Goal: Task Accomplishment & Management: Manage account settings

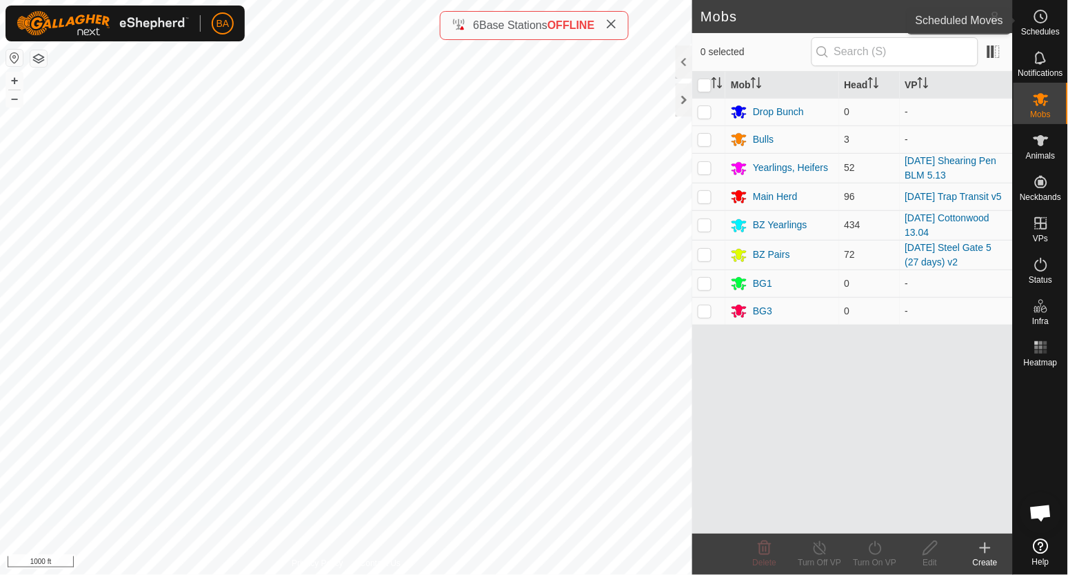
click at [1032, 18] on es-schedule-vp-svg-icon at bounding box center [1041, 17] width 25 height 22
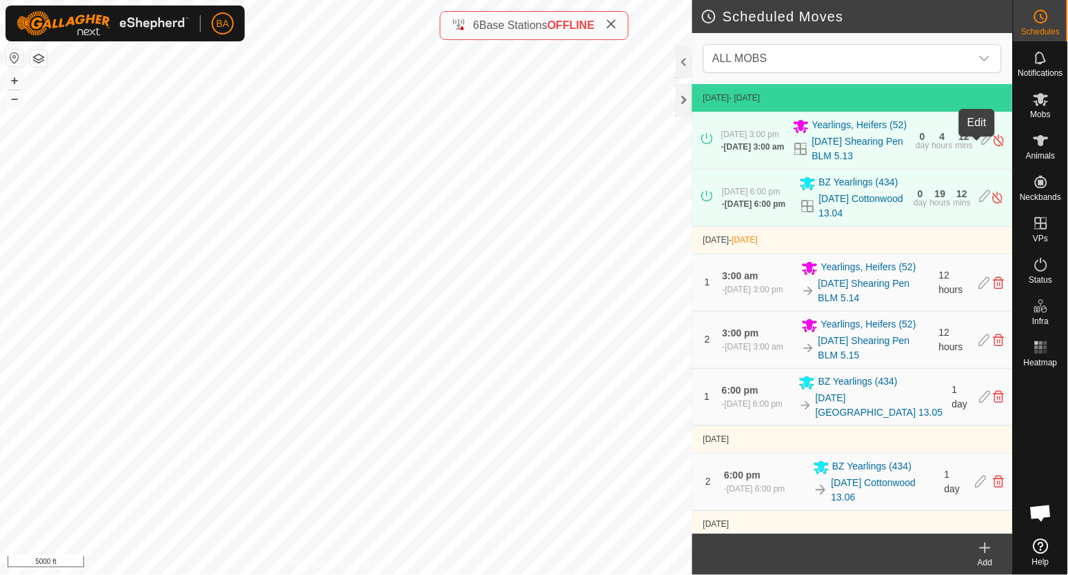
click at [982, 144] on icon at bounding box center [987, 140] width 11 height 14
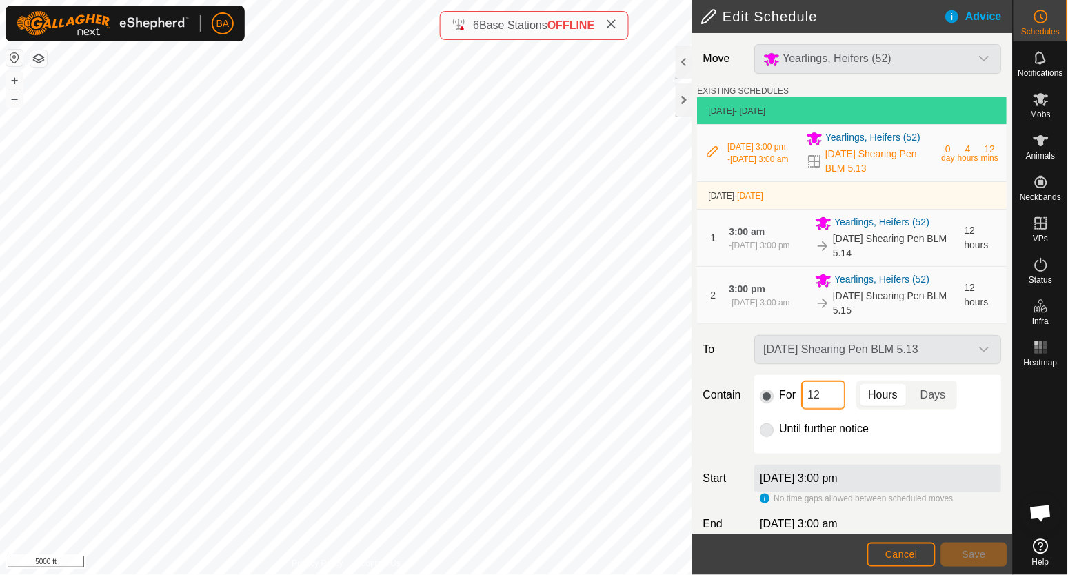
drag, startPoint x: 832, startPoint y: 396, endPoint x: 772, endPoint y: 397, distance: 59.3
click at [799, 400] on div "For 12 Hours Days" at bounding box center [879, 395] width 236 height 29
type input "84"
click at [967, 550] on span "Save" at bounding box center [974, 554] width 23 height 11
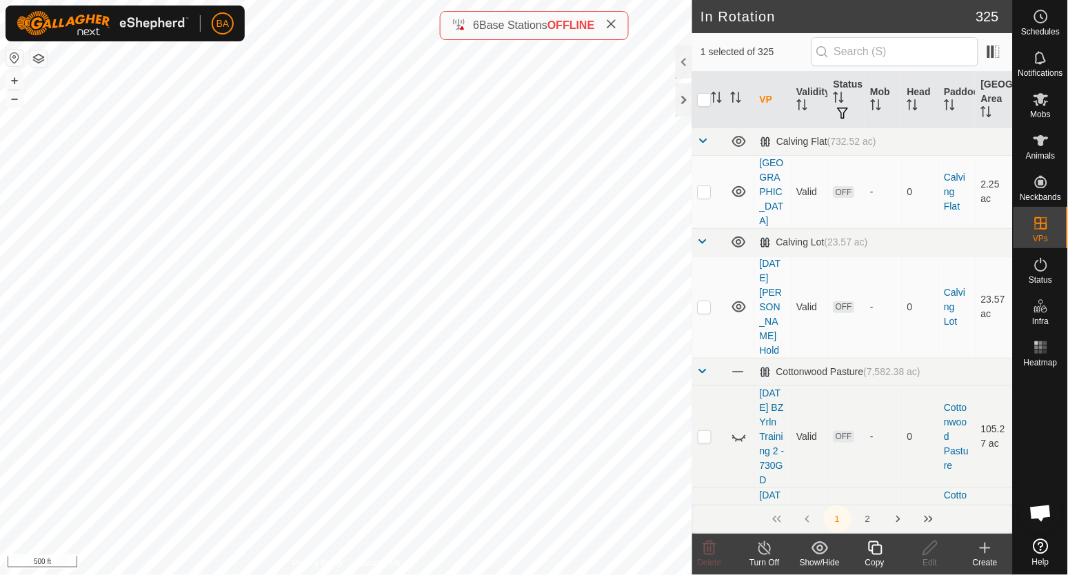
click at [883, 544] on icon at bounding box center [875, 548] width 17 height 17
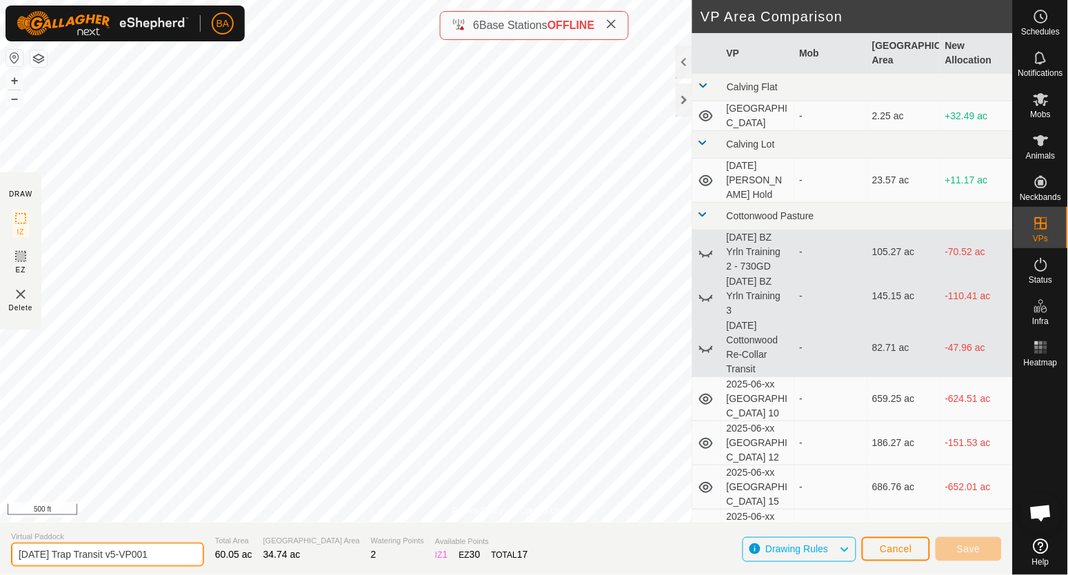
drag, startPoint x: 128, startPoint y: 558, endPoint x: 319, endPoint y: 567, distance: 191.2
click at [319, 567] on section "Virtual Paddock [DATE] Trap Transit v5-VP001 Total Area 60.05 ac Grazing Area 3…" at bounding box center [506, 549] width 1013 height 52
type input "[DATE] Trap Transit v6"
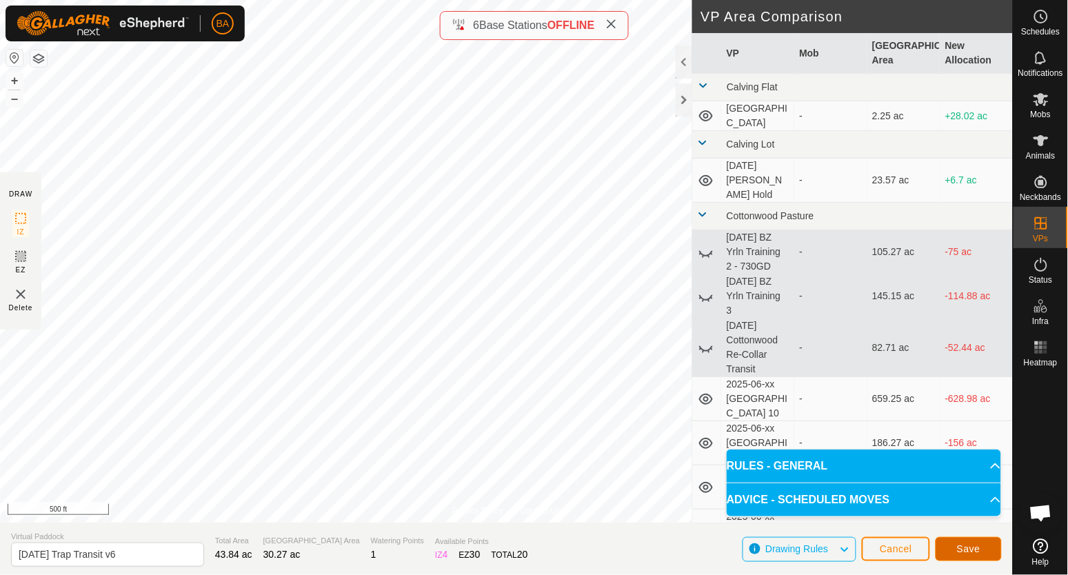
click at [945, 545] on button "Save" at bounding box center [969, 549] width 66 height 24
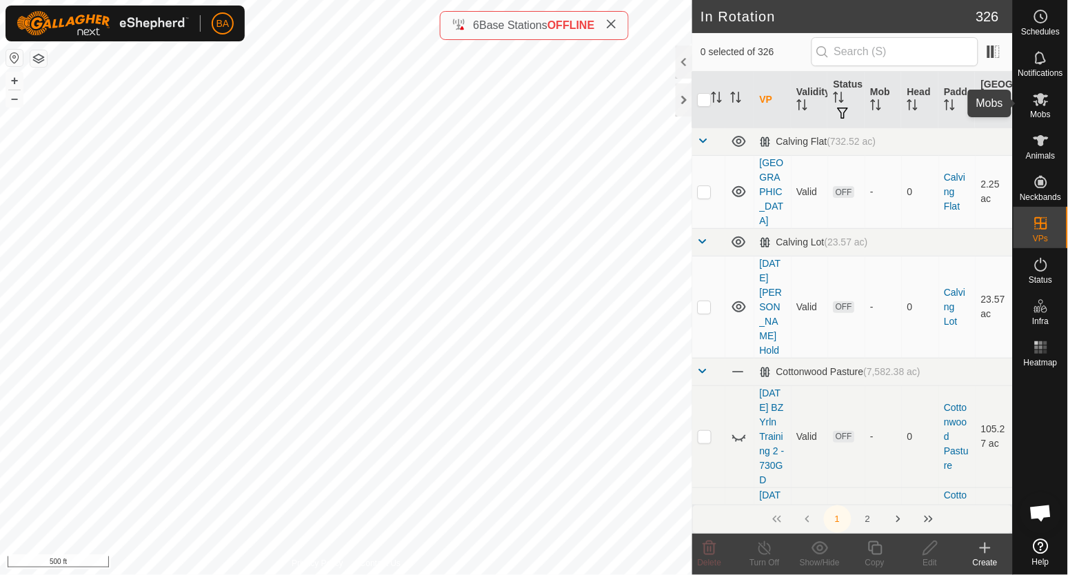
click at [1033, 102] on icon at bounding box center [1041, 99] width 17 height 17
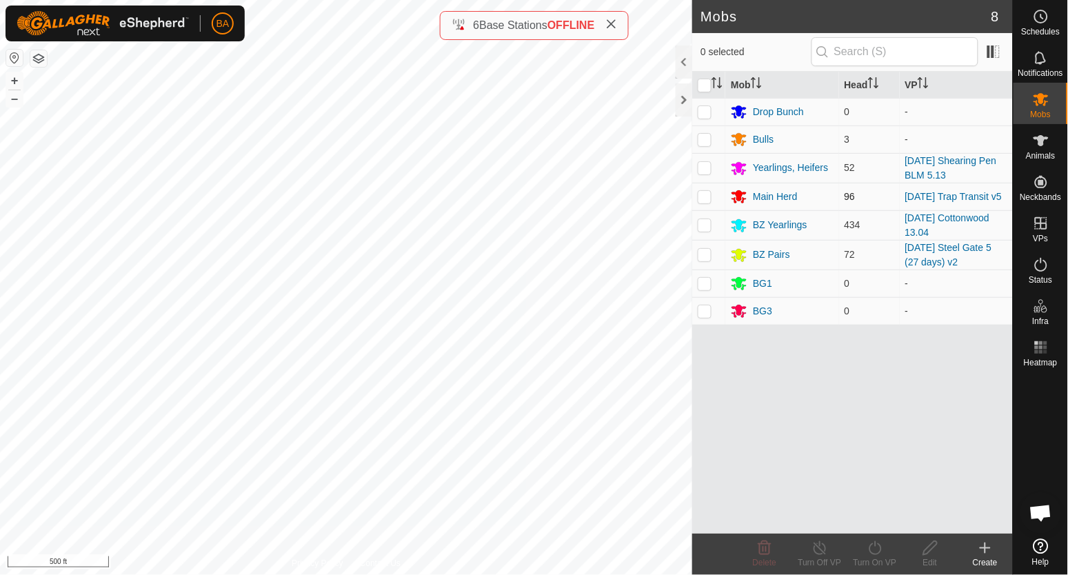
click at [708, 197] on p-checkbox at bounding box center [705, 196] width 14 height 11
checkbox input "true"
click at [878, 551] on icon at bounding box center [875, 548] width 17 height 17
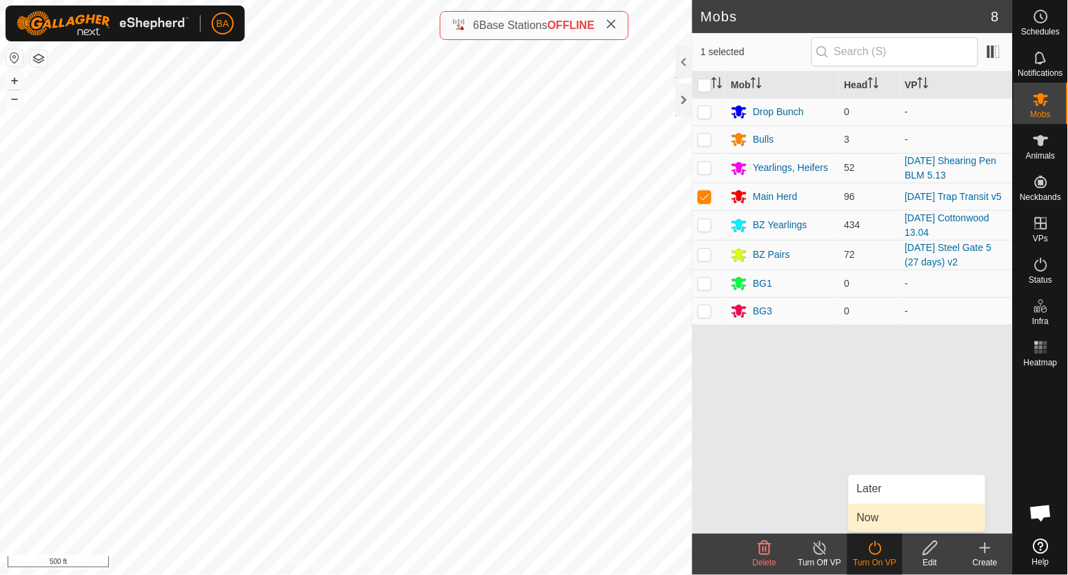
click at [879, 522] on link "Now" at bounding box center [917, 518] width 137 height 28
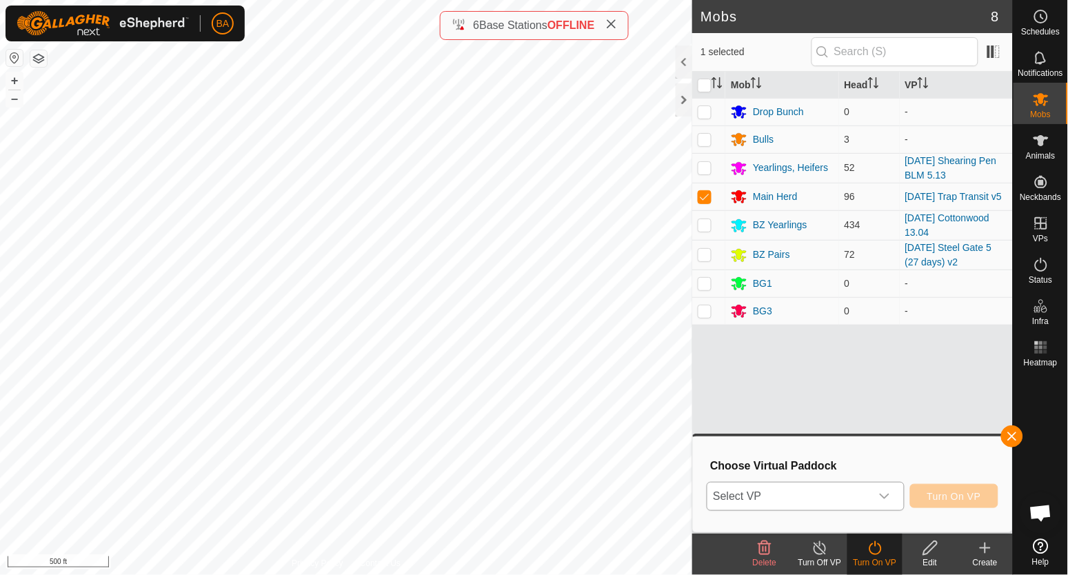
click at [880, 498] on icon "dropdown trigger" at bounding box center [884, 496] width 11 height 11
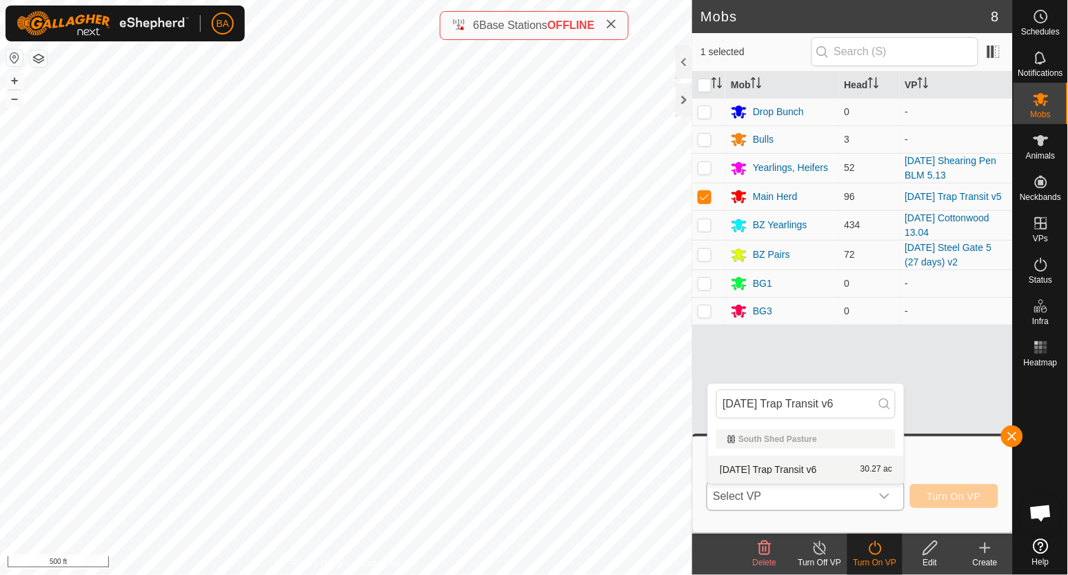
type input "[DATE] Trap Transit v6"
click at [866, 471] on li "[DATE] Trap Transit v6 30.27 ac" at bounding box center [806, 470] width 196 height 28
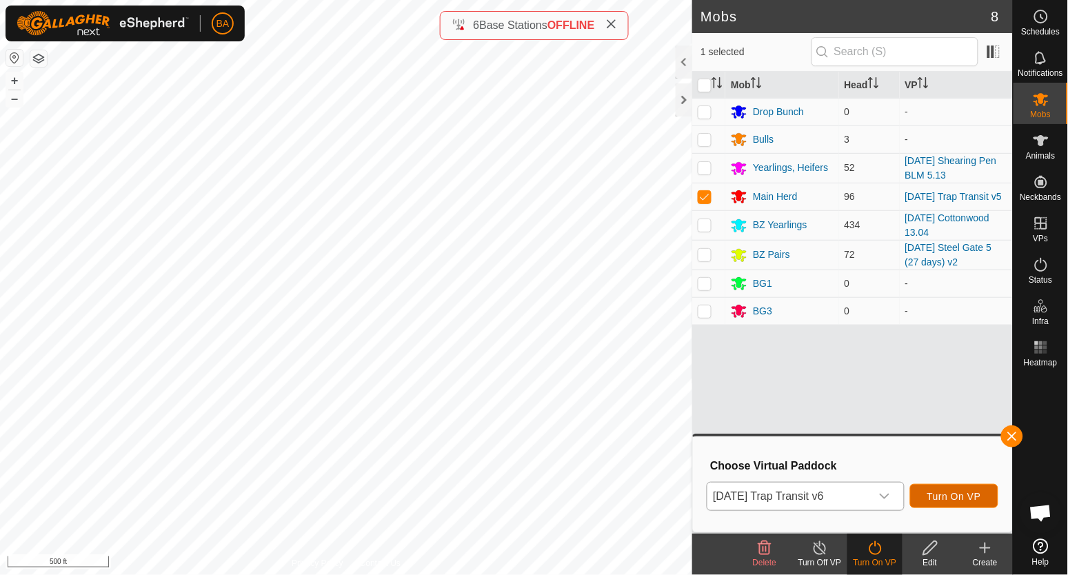
click at [946, 496] on span "Turn On VP" at bounding box center [954, 496] width 54 height 11
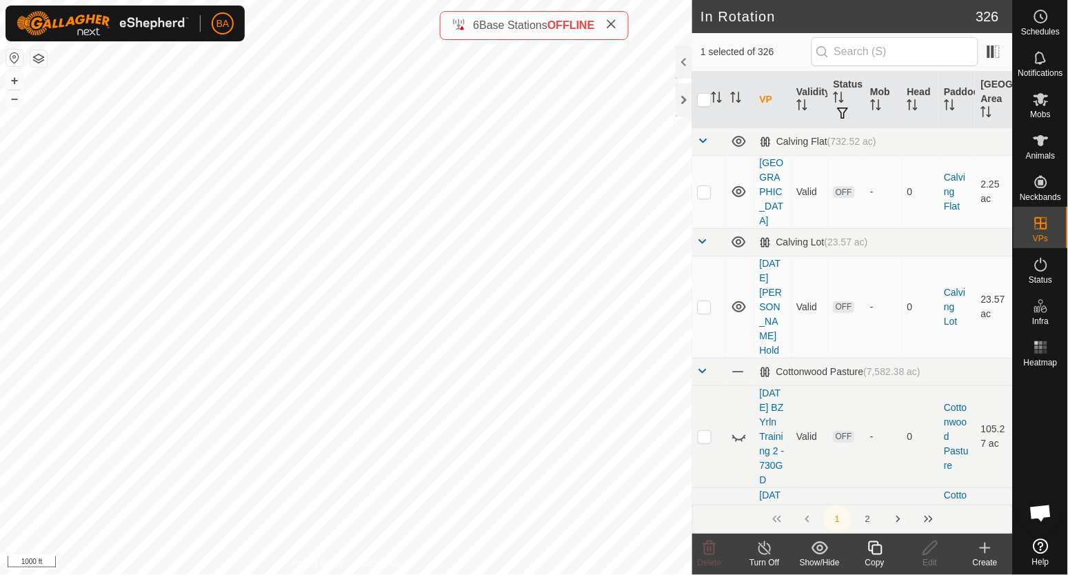
checkbox input "false"
checkbox input "true"
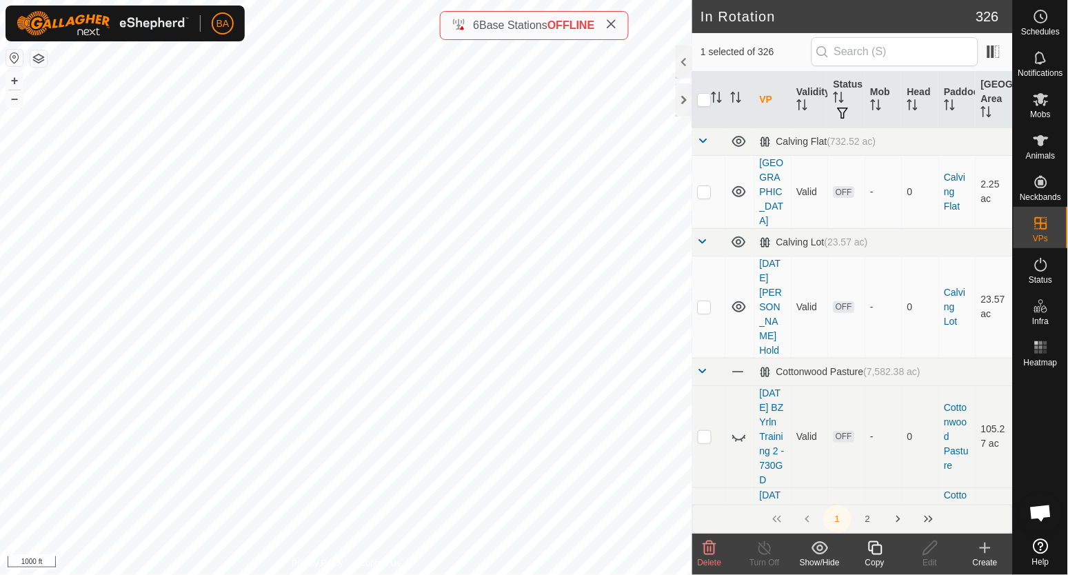
checkbox input "false"
checkbox input "true"
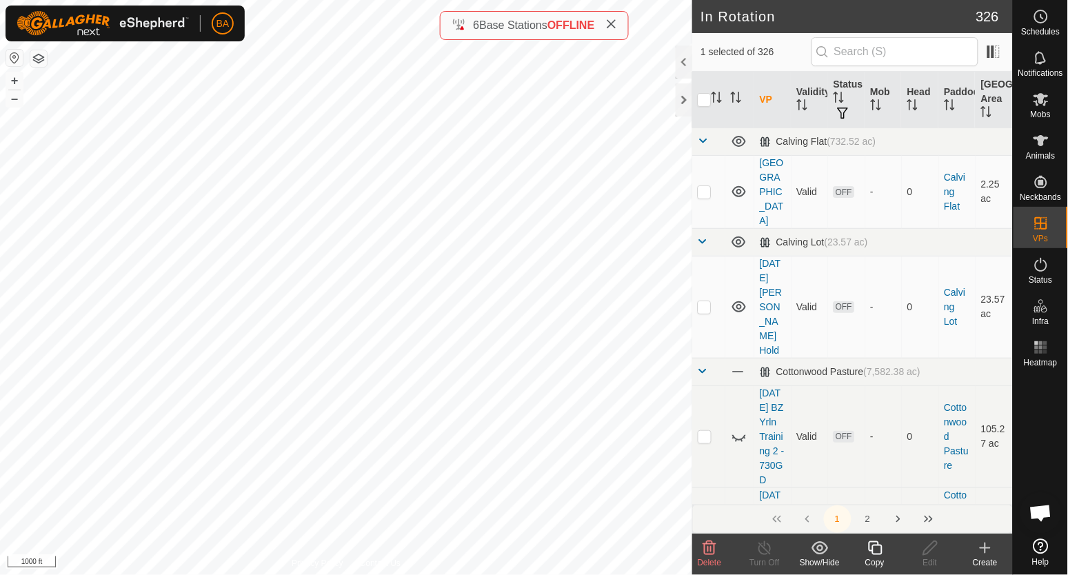
checkbox input "true"
checkbox input "false"
checkbox input "true"
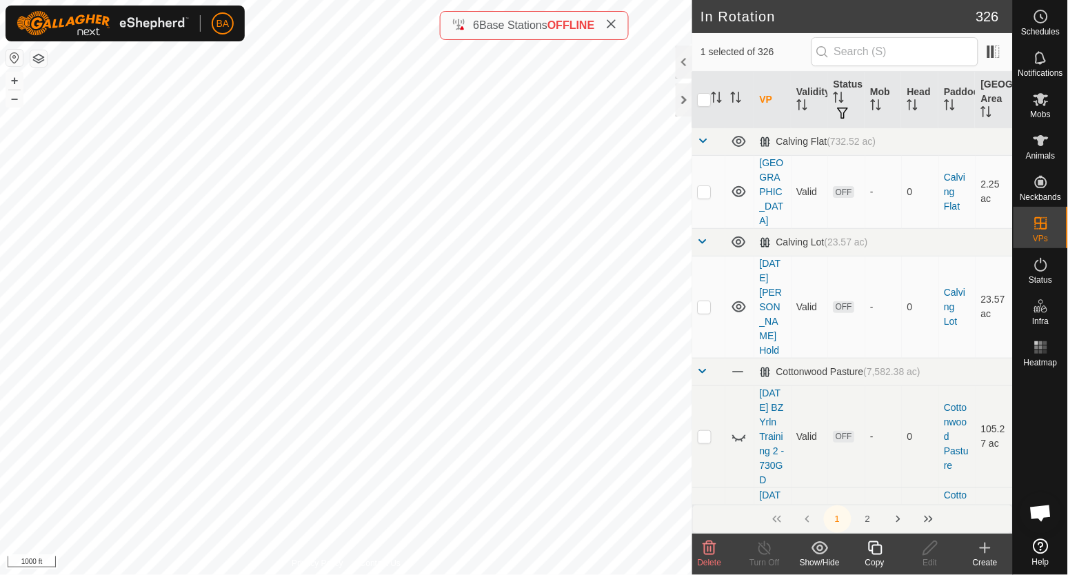
checkbox input "false"
checkbox input "true"
checkbox input "false"
checkbox input "true"
checkbox input "false"
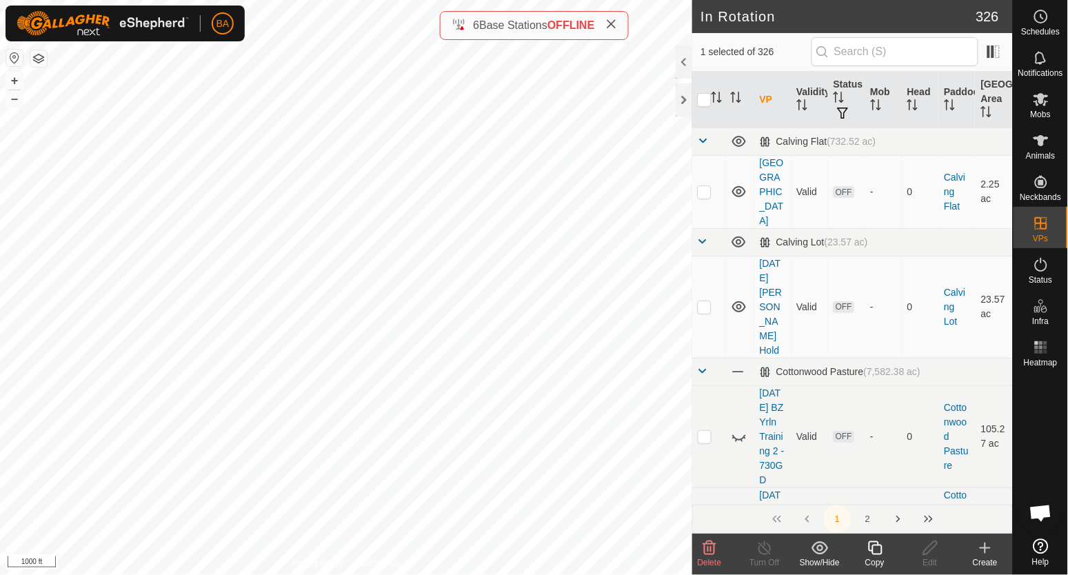
checkbox input "true"
checkbox input "false"
checkbox input "true"
checkbox input "false"
click at [1040, 14] on icon at bounding box center [1041, 16] width 17 height 17
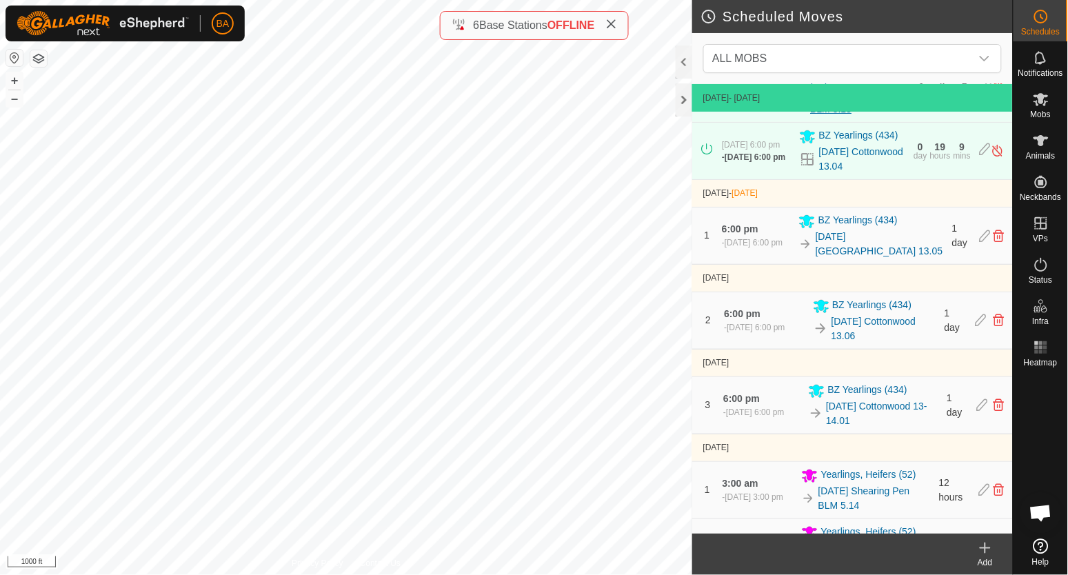
scroll to position [85, 0]
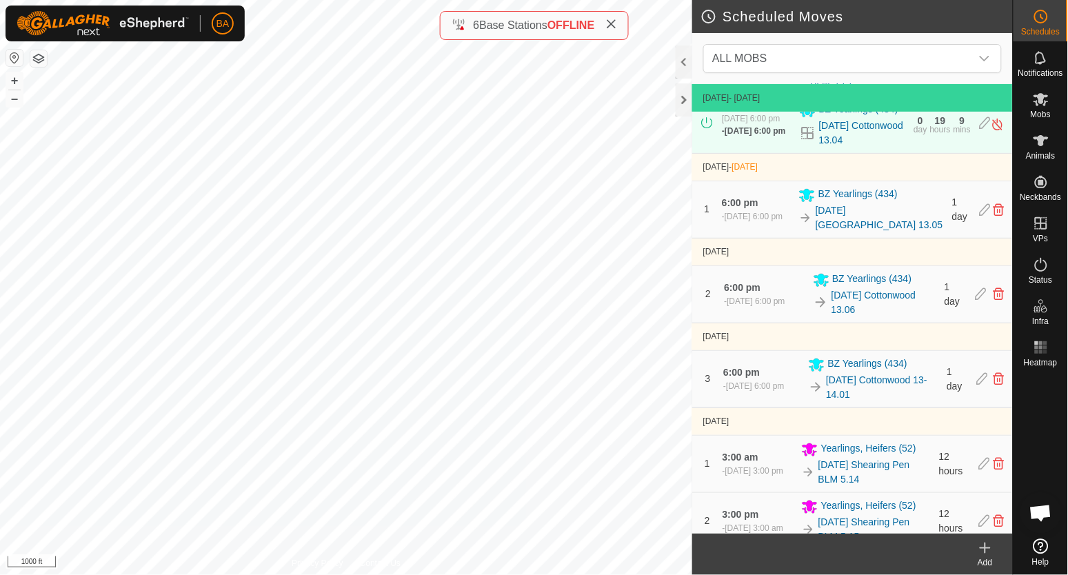
click at [832, 313] on link "[DATE] Cottonwood 13.06" at bounding box center [884, 302] width 105 height 29
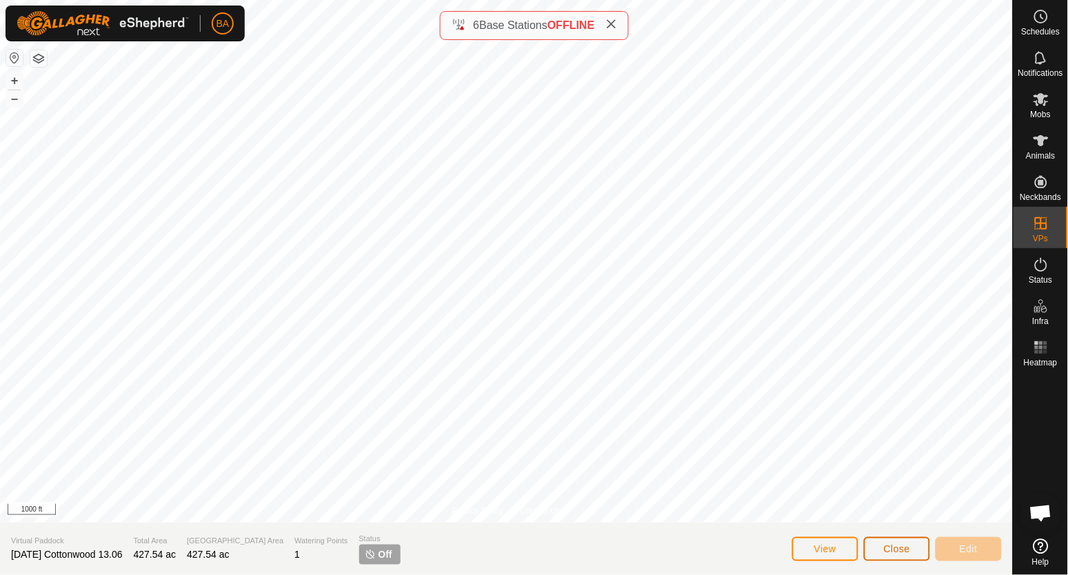
click at [902, 556] on button "Close" at bounding box center [897, 549] width 66 height 24
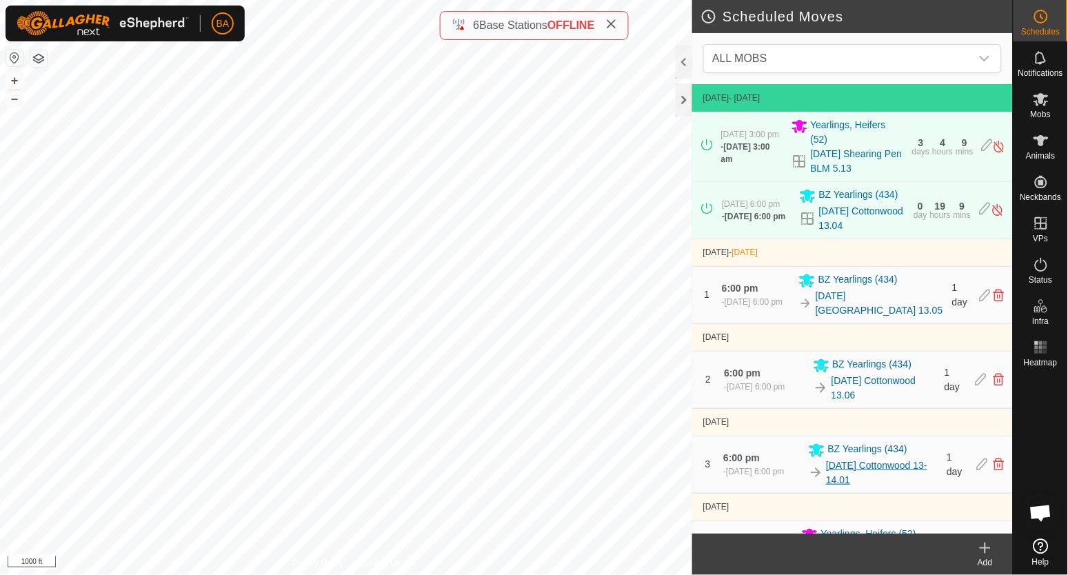
click at [836, 472] on link "[DATE] Cottonwood 13-14.01" at bounding box center [883, 473] width 112 height 29
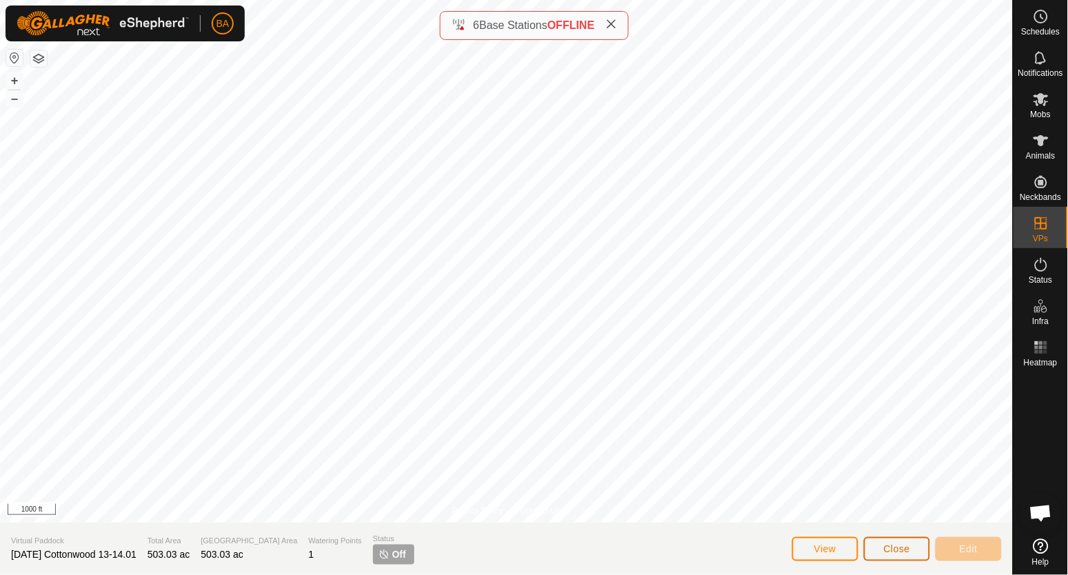
click at [897, 548] on span "Close" at bounding box center [897, 548] width 26 height 11
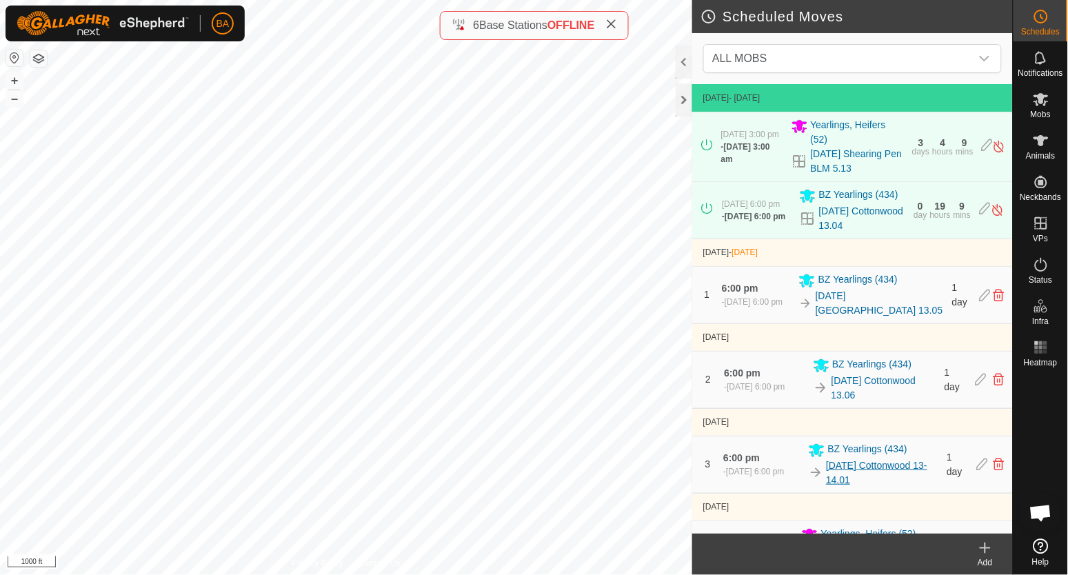
scroll to position [85, 0]
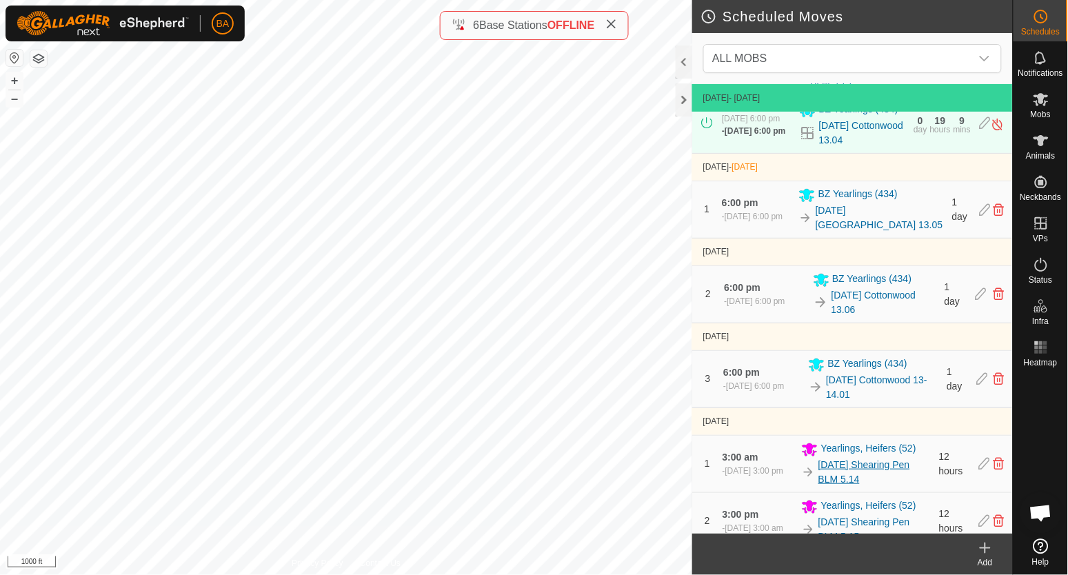
click at [818, 476] on link "[DATE] Shearing Pen BLM 5.14" at bounding box center [874, 472] width 112 height 29
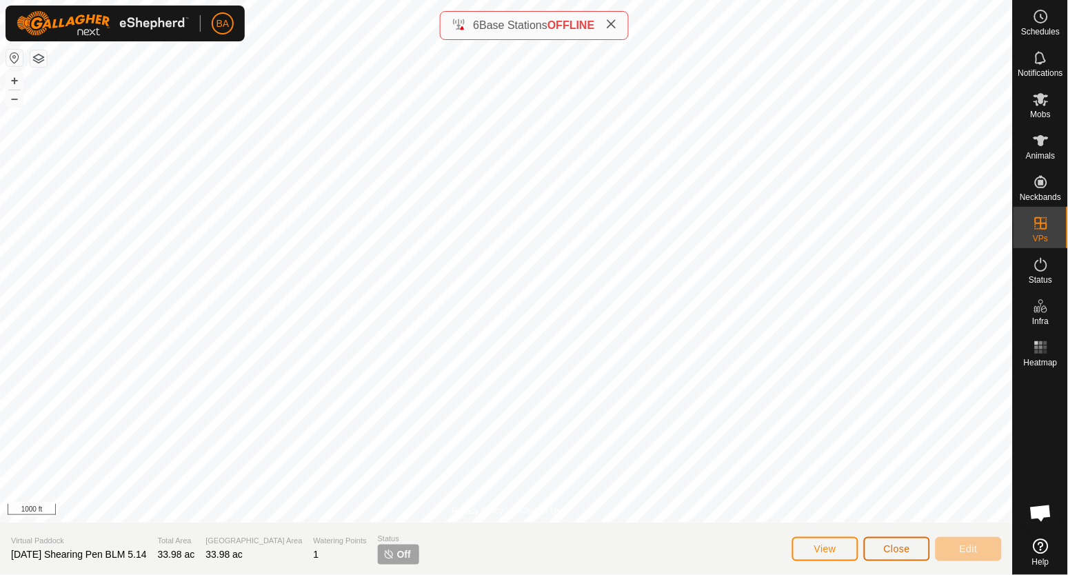
click at [896, 546] on span "Close" at bounding box center [897, 548] width 26 height 11
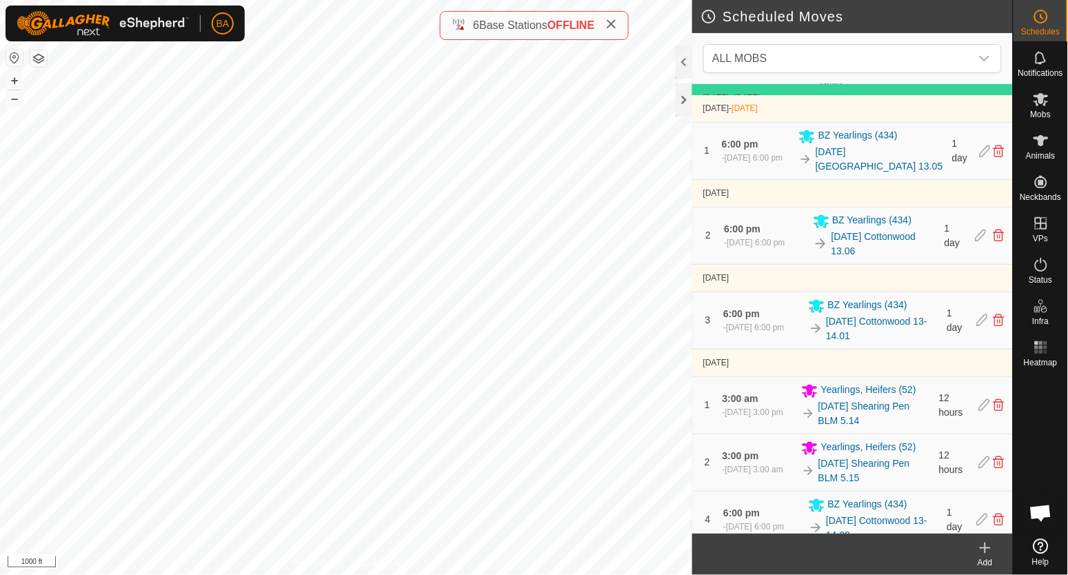
scroll to position [172, 0]
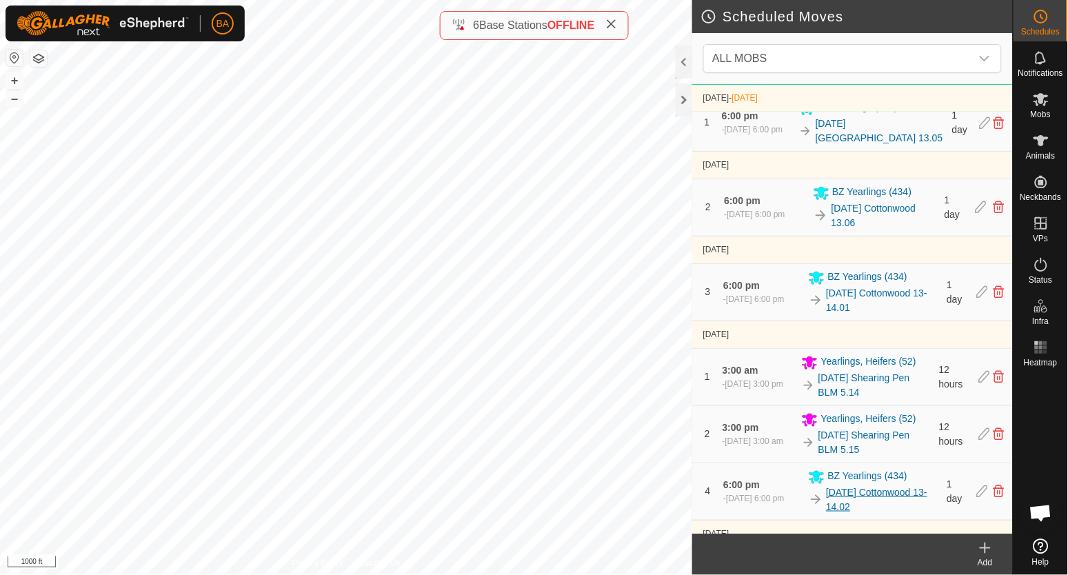
click at [832, 509] on link "[DATE] Cottonwood 13-14.02" at bounding box center [883, 499] width 112 height 29
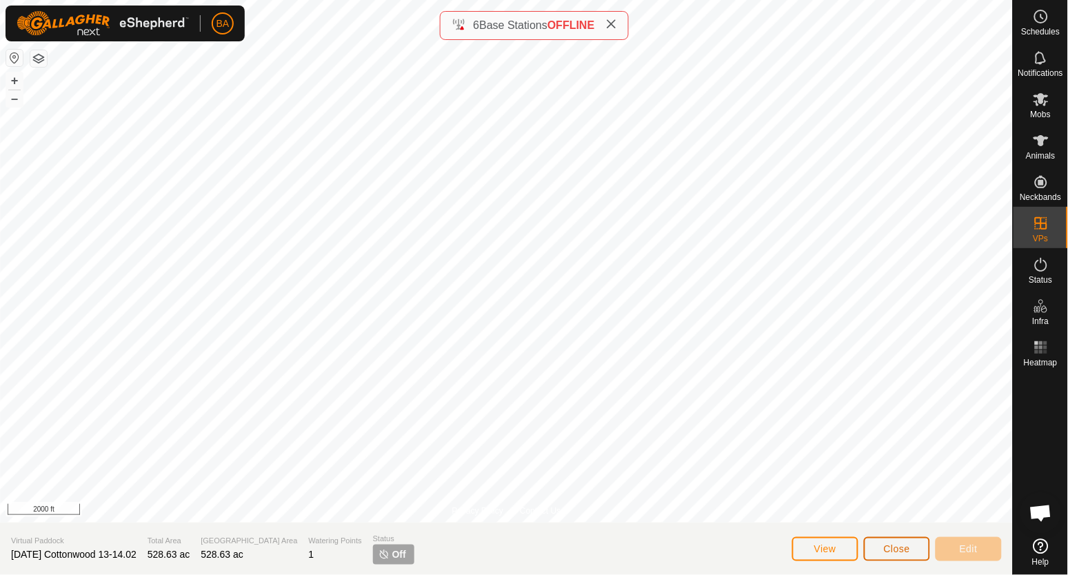
click at [912, 550] on button "Close" at bounding box center [897, 549] width 66 height 24
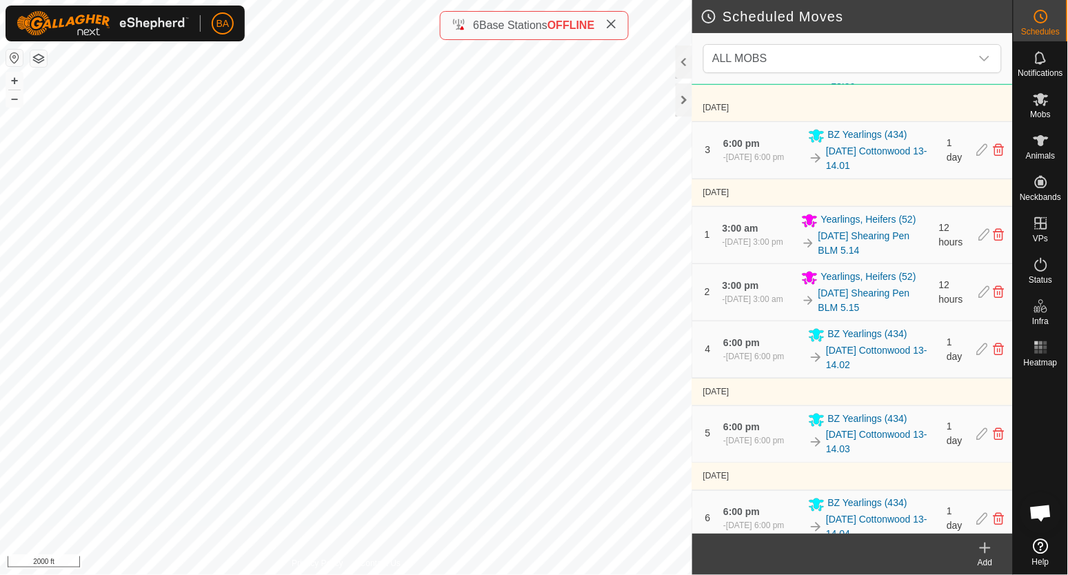
scroll to position [345, 0]
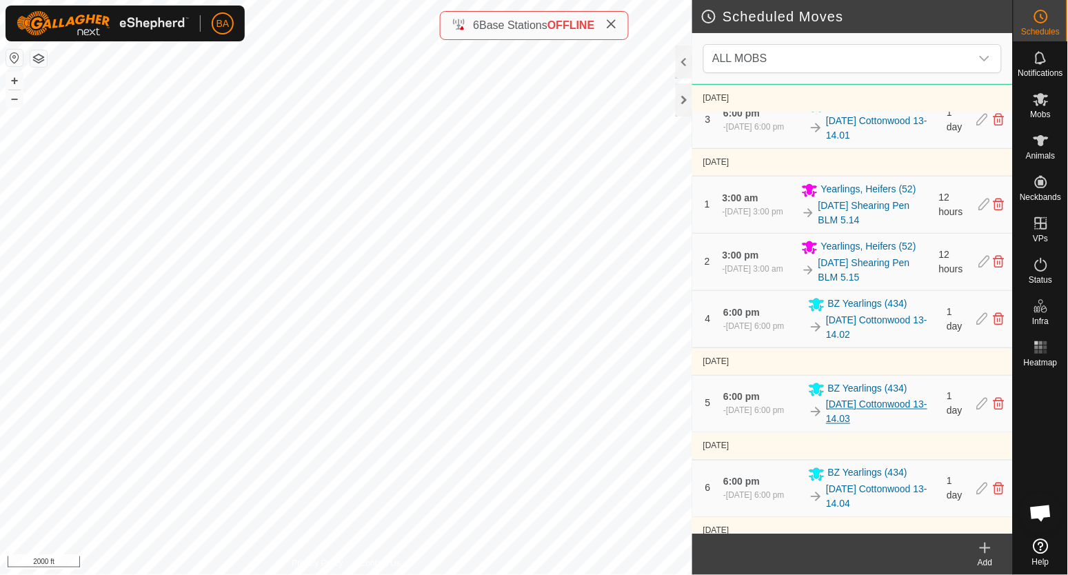
click at [827, 412] on link "[DATE] Cottonwood 13-14.03" at bounding box center [883, 412] width 112 height 29
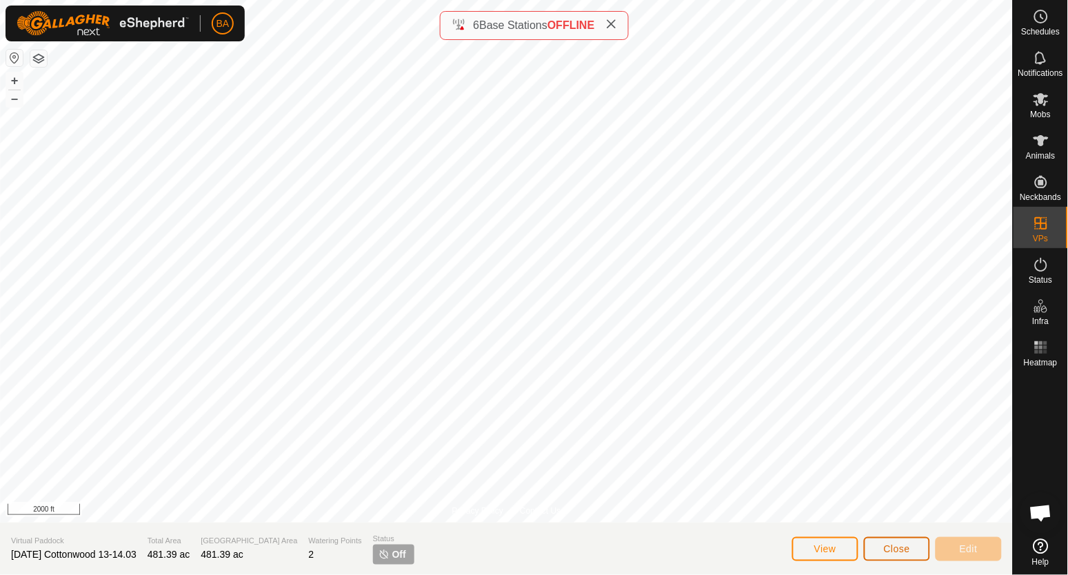
click at [918, 548] on button "Close" at bounding box center [897, 549] width 66 height 24
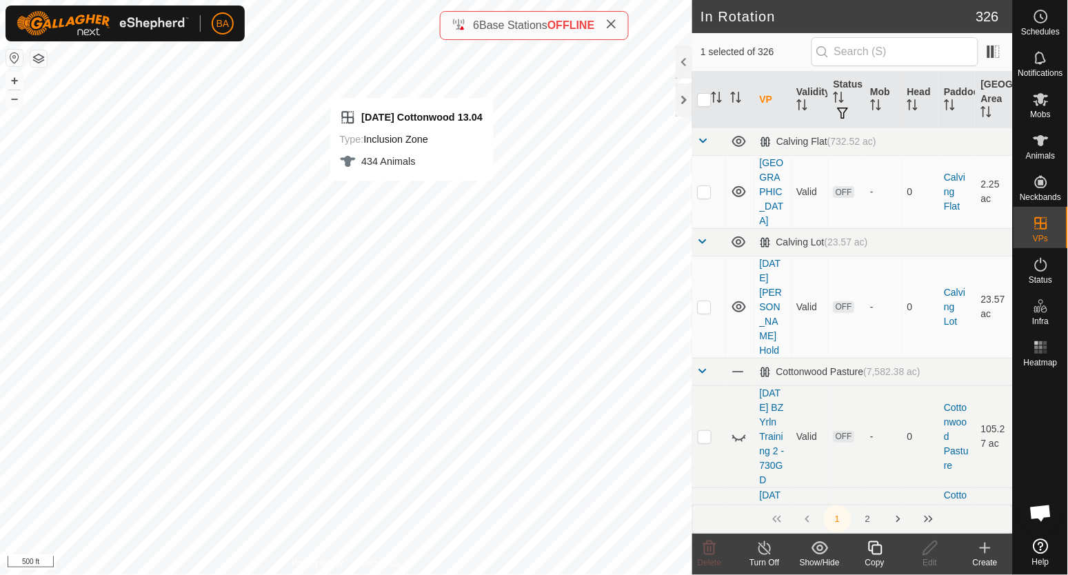
checkbox input "true"
checkbox input "false"
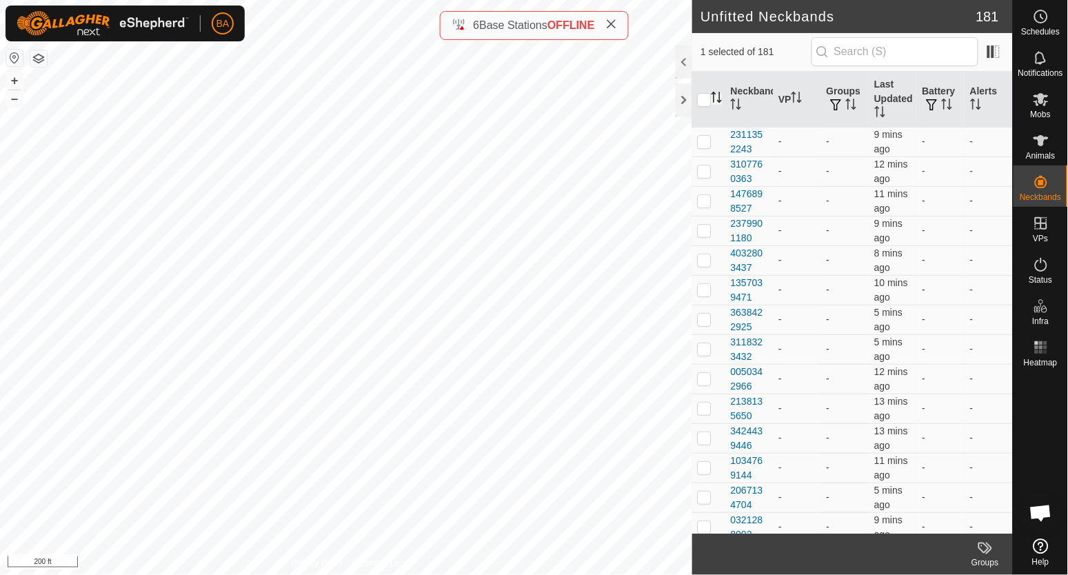
click at [718, 95] on icon "Activate to sort" at bounding box center [717, 97] width 11 height 11
drag, startPoint x: 730, startPoint y: 132, endPoint x: 752, endPoint y: 147, distance: 26.8
click at [752, 147] on td "1552793133" at bounding box center [749, 142] width 48 height 30
click at [1042, 149] on es-animals-svg-icon at bounding box center [1041, 141] width 25 height 22
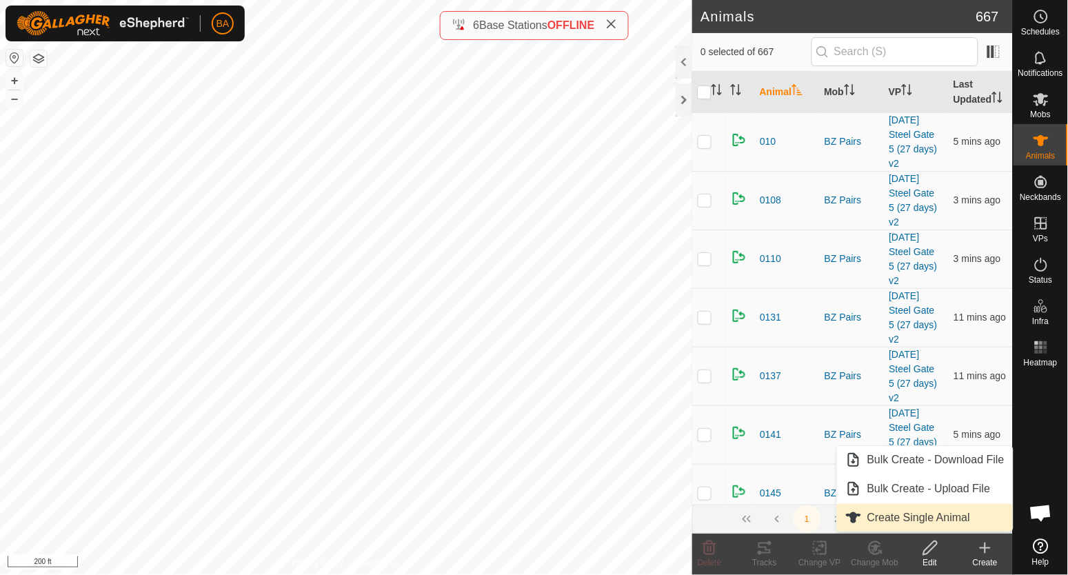
click at [972, 524] on link "Create Single Animal" at bounding box center [925, 518] width 176 height 28
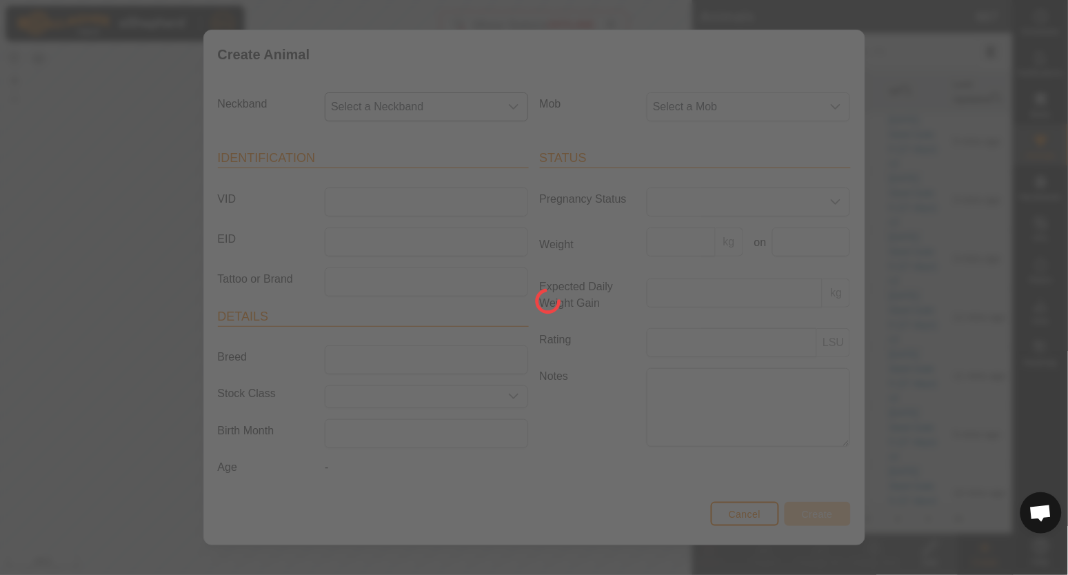
click at [481, 109] on span "Select a Neckband" at bounding box center [412, 107] width 174 height 28
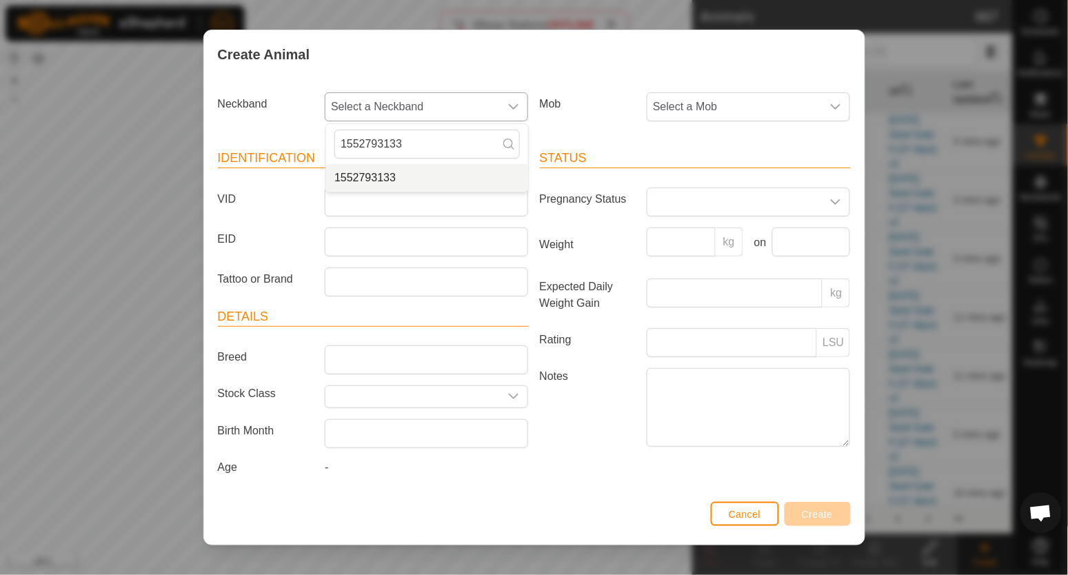
type input "1552793133"
click at [459, 179] on li "1552793133" at bounding box center [427, 178] width 202 height 28
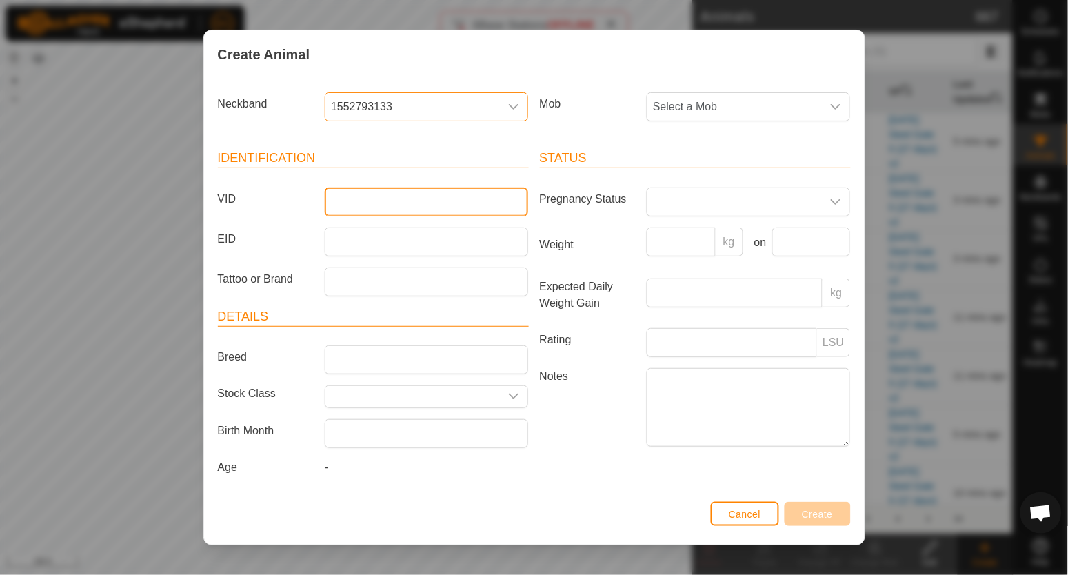
click at [430, 195] on input "VID" at bounding box center [426, 202] width 203 height 29
drag, startPoint x: 453, startPoint y: 202, endPoint x: 237, endPoint y: 221, distance: 216.6
click at [237, 221] on article "Identification VID BZ-21 EID Tattoo or Brand" at bounding box center [373, 222] width 311 height 147
type input "BZ-21"
click at [809, 512] on span "Create" at bounding box center [817, 514] width 31 height 11
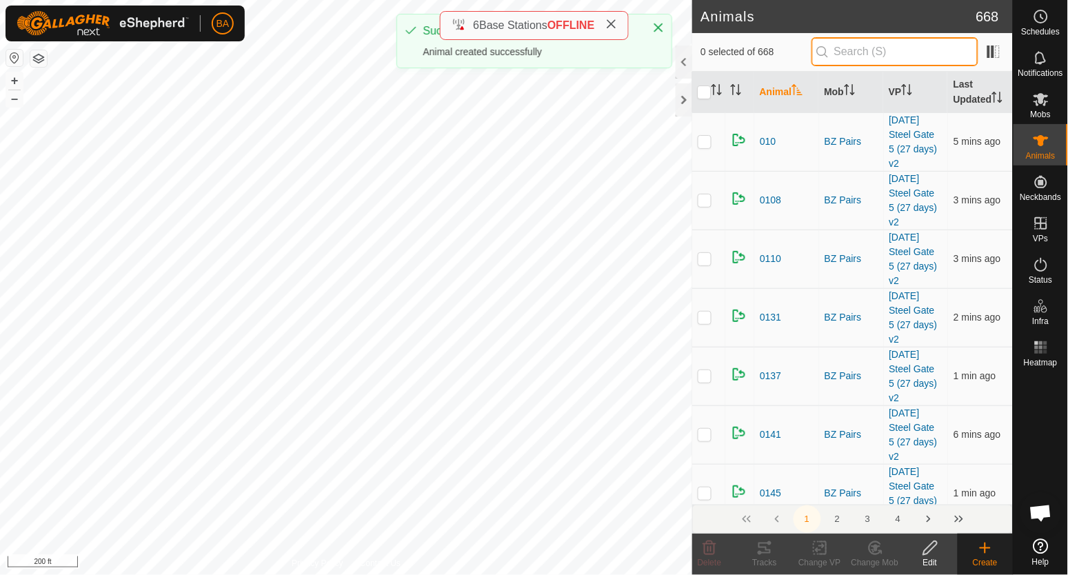
click at [866, 54] on input "text" at bounding box center [895, 51] width 167 height 29
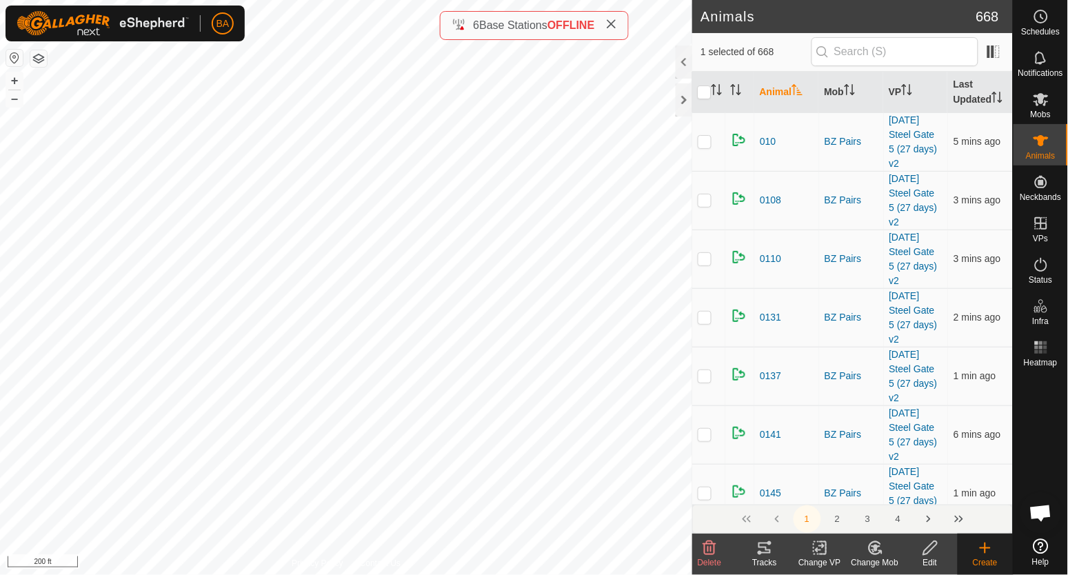
click at [770, 556] on div "Tracks" at bounding box center [764, 562] width 55 height 12
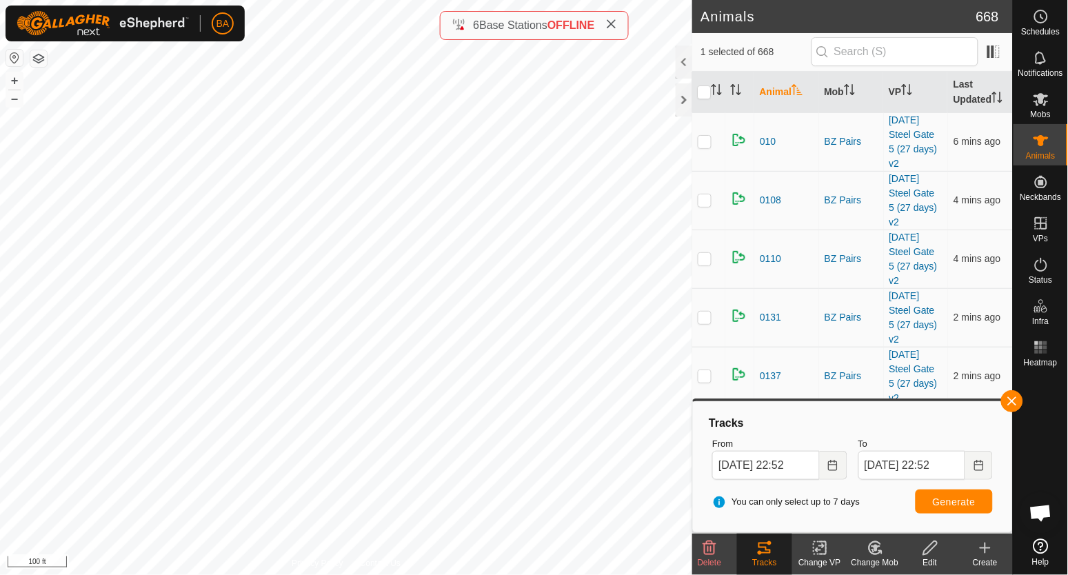
click at [883, 562] on div "Change Mob" at bounding box center [874, 562] width 55 height 12
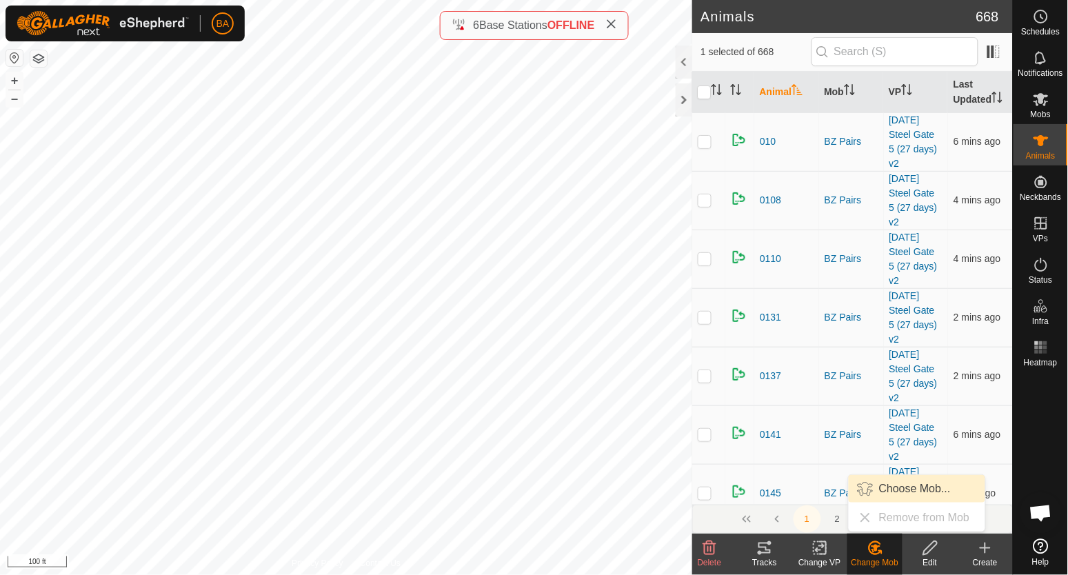
click at [893, 492] on link "Choose Mob..." at bounding box center [917, 489] width 137 height 28
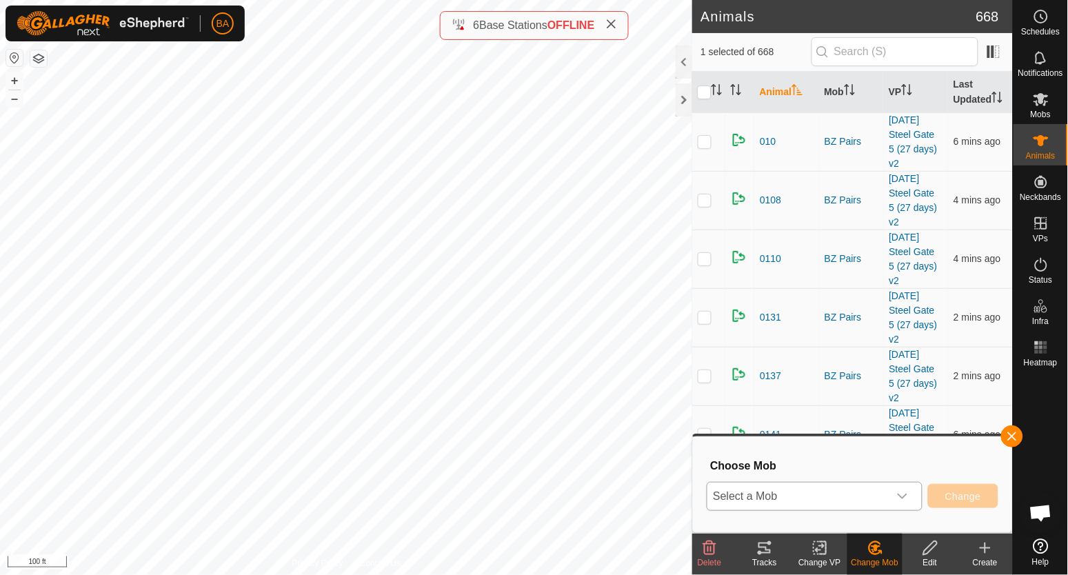
click at [825, 494] on span "Select a Mob" at bounding box center [797, 497] width 181 height 28
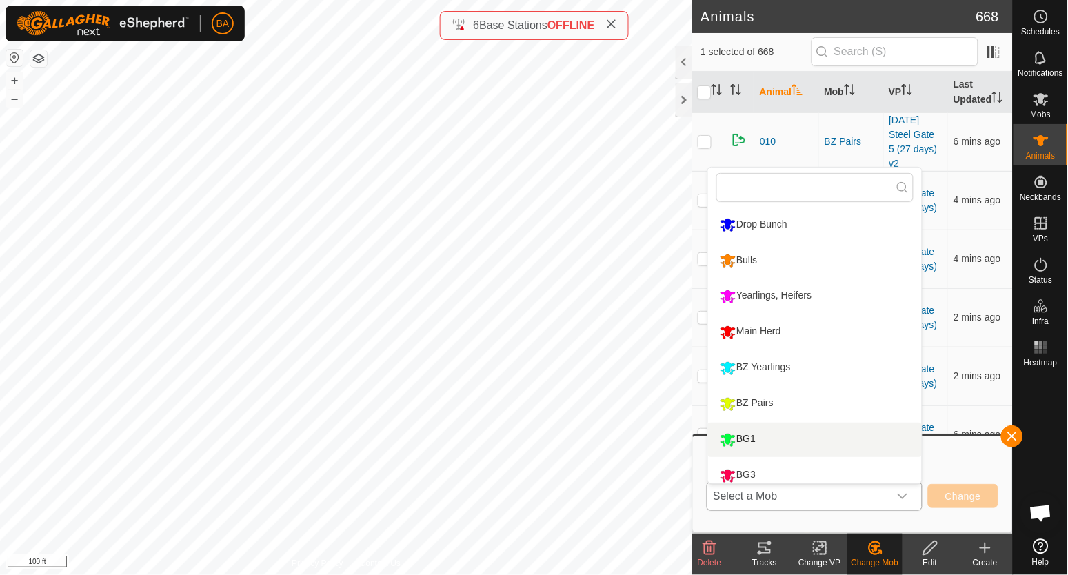
scroll to position [9, 0]
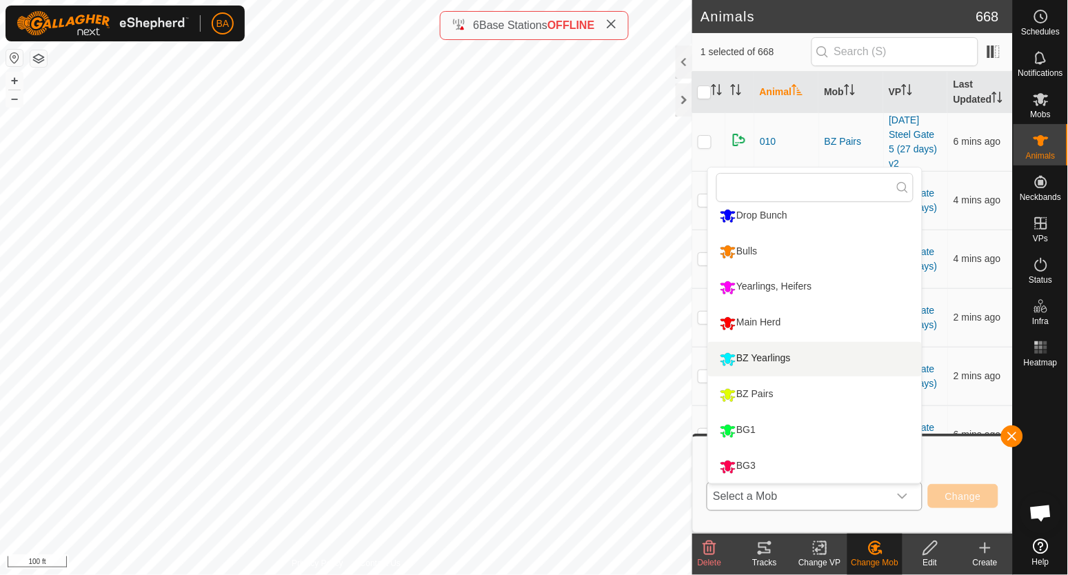
click at [787, 355] on li "BZ Yearlings" at bounding box center [815, 359] width 214 height 34
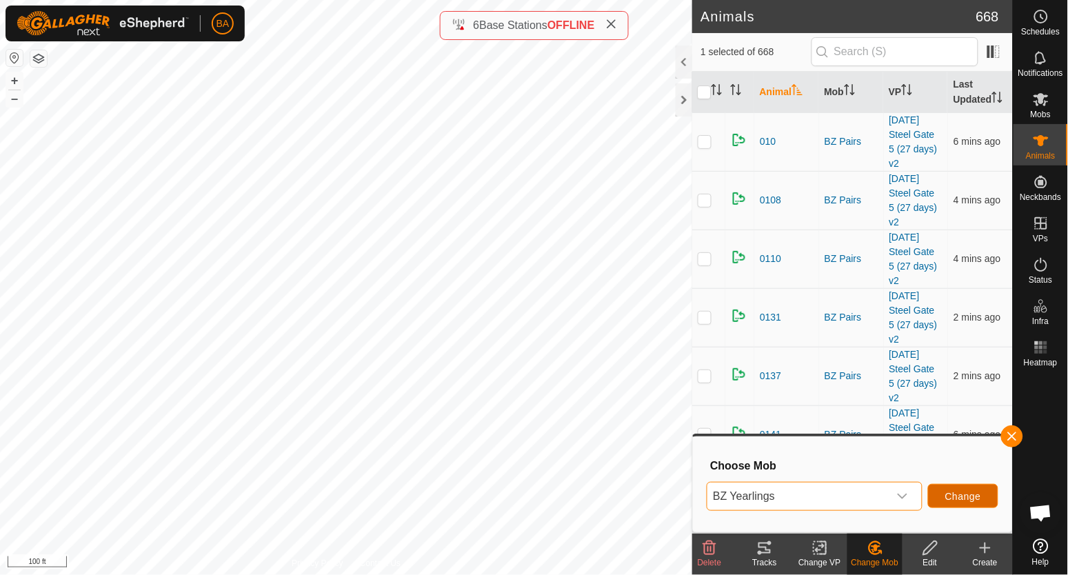
click at [972, 493] on span "Change" at bounding box center [963, 496] width 36 height 11
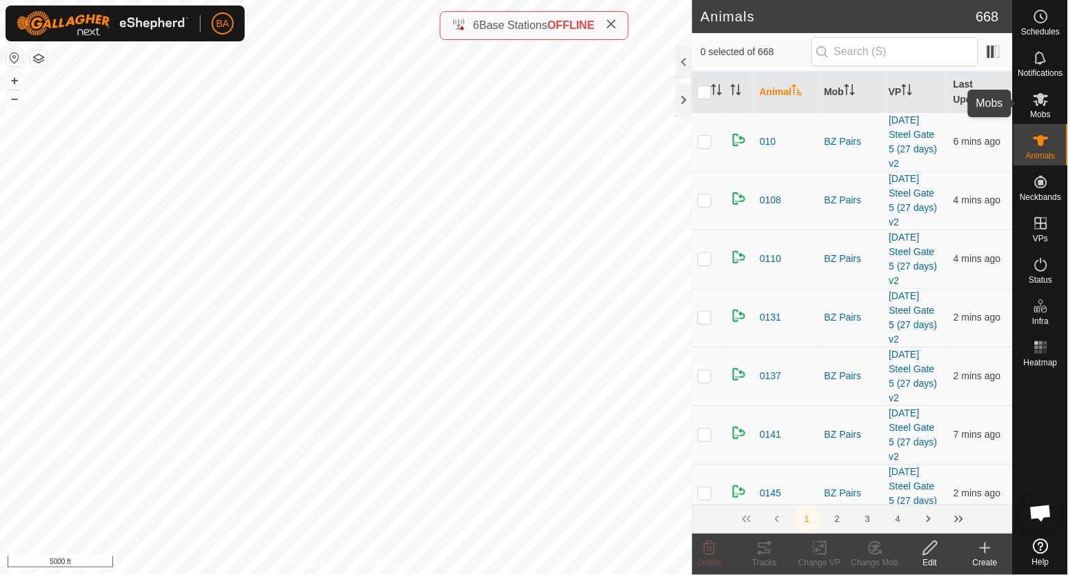
click at [1048, 103] on icon at bounding box center [1041, 99] width 17 height 17
